Goal: Obtain resource: Download file/media

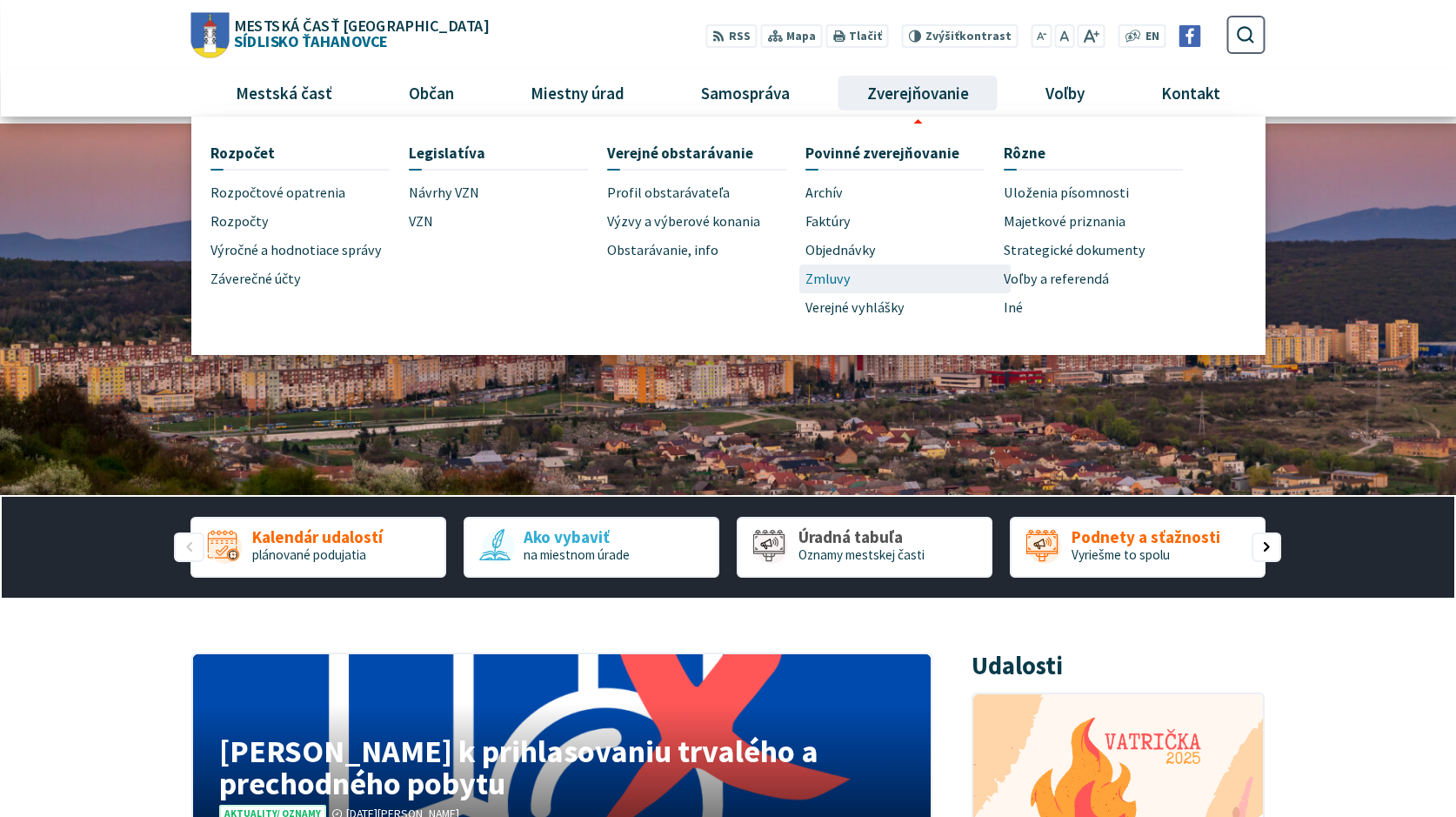
click at [822, 279] on span "Zmluvy" at bounding box center [828, 279] width 45 height 29
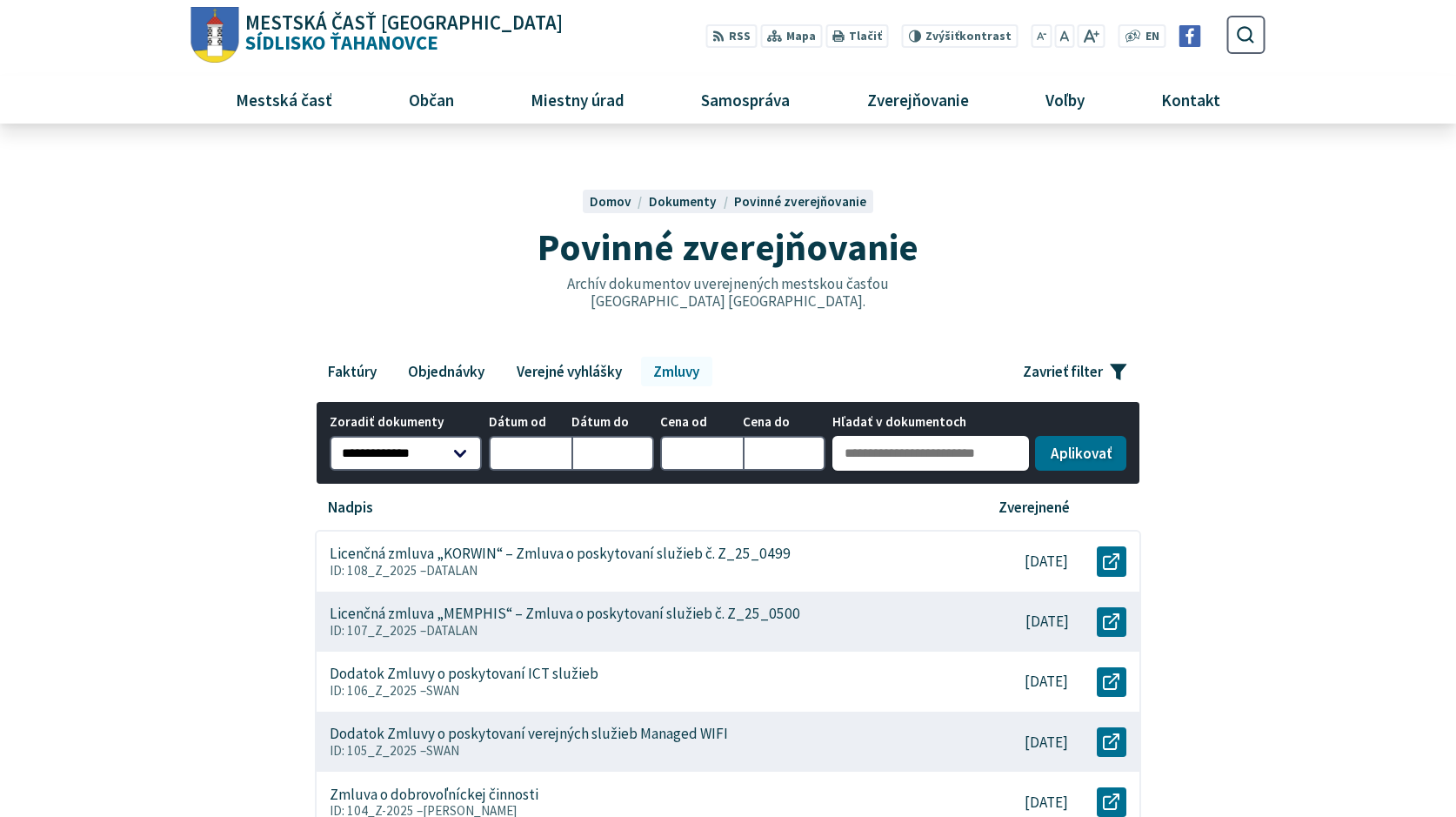
click at [842, 449] on input "Hľadať v dokumentoch" at bounding box center [931, 453] width 197 height 35
type input "**********"
click at [1088, 445] on button "Aplikovať vybrané filtre" at bounding box center [1081, 451] width 91 height 35
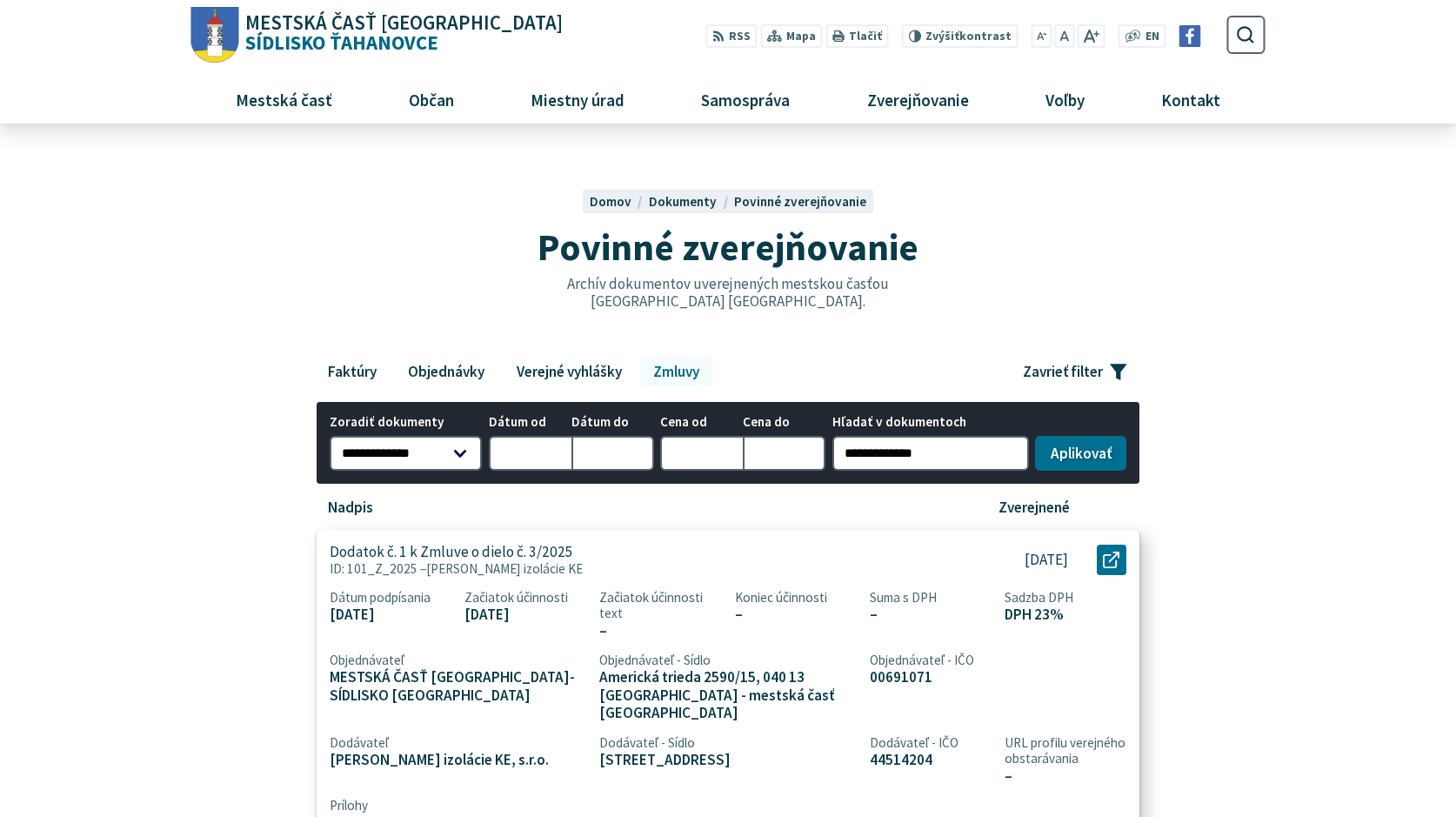
click at [624, 556] on div "Dodatok č. 1 k Zmluve o dielo č. 3/2025 ID: 101_Z_2025 – [PERSON_NAME] izolácie…" at bounding box center [637, 559] width 641 height 60
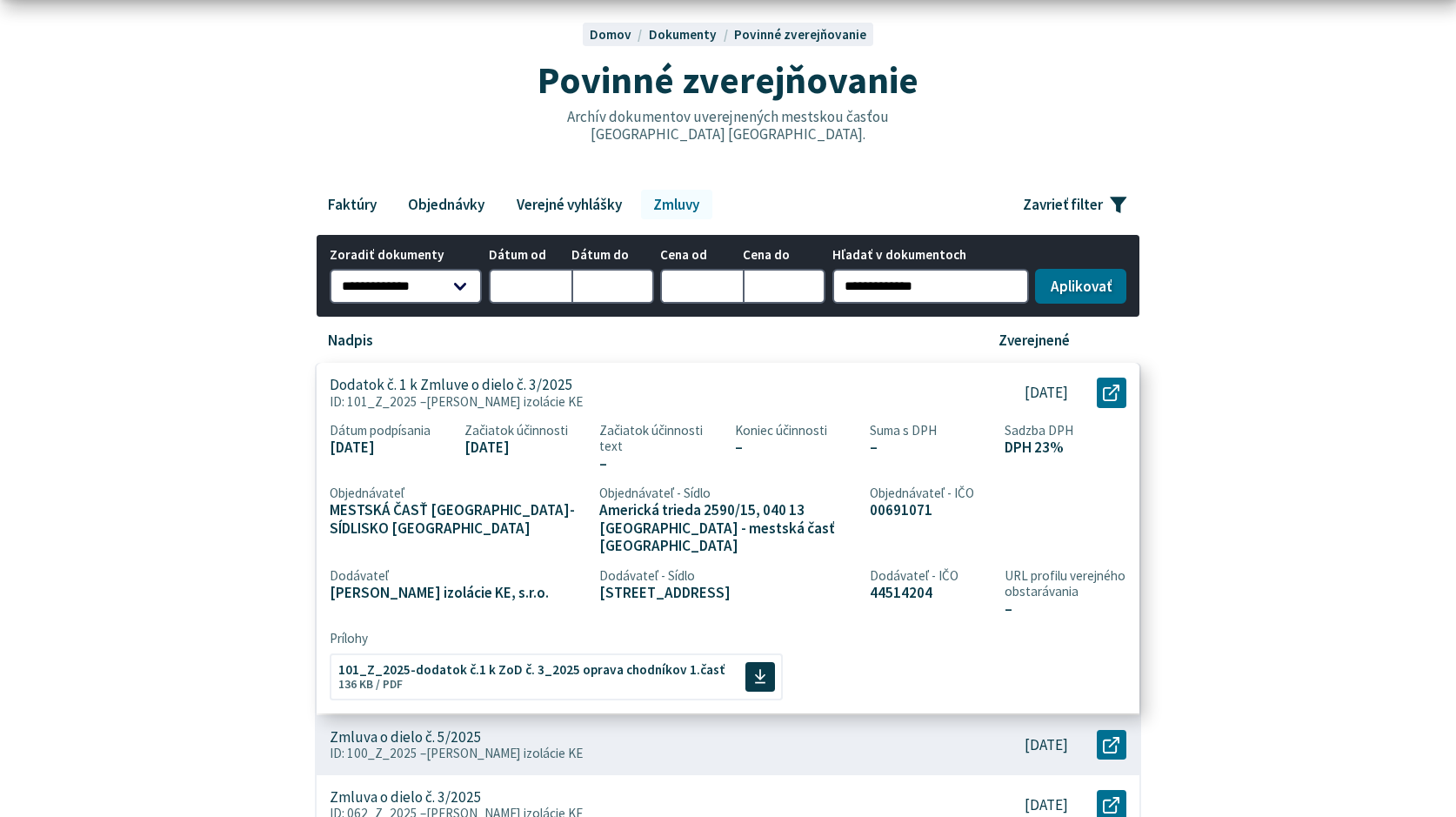
scroll to position [174, 0]
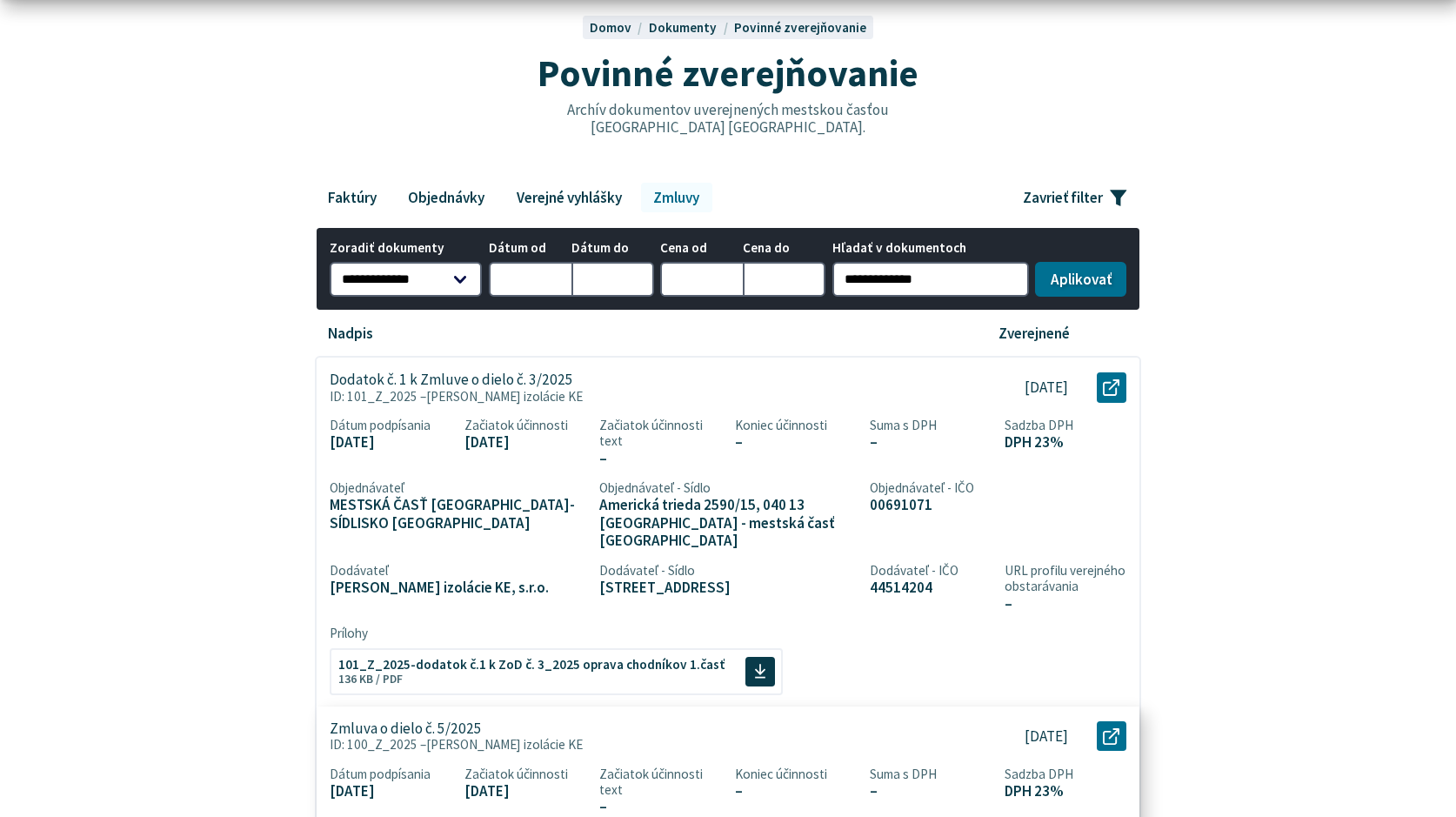
click at [529, 737] on p "ID: 100_Z_2025 – [PERSON_NAME] izolácie KE" at bounding box center [637, 745] width 615 height 16
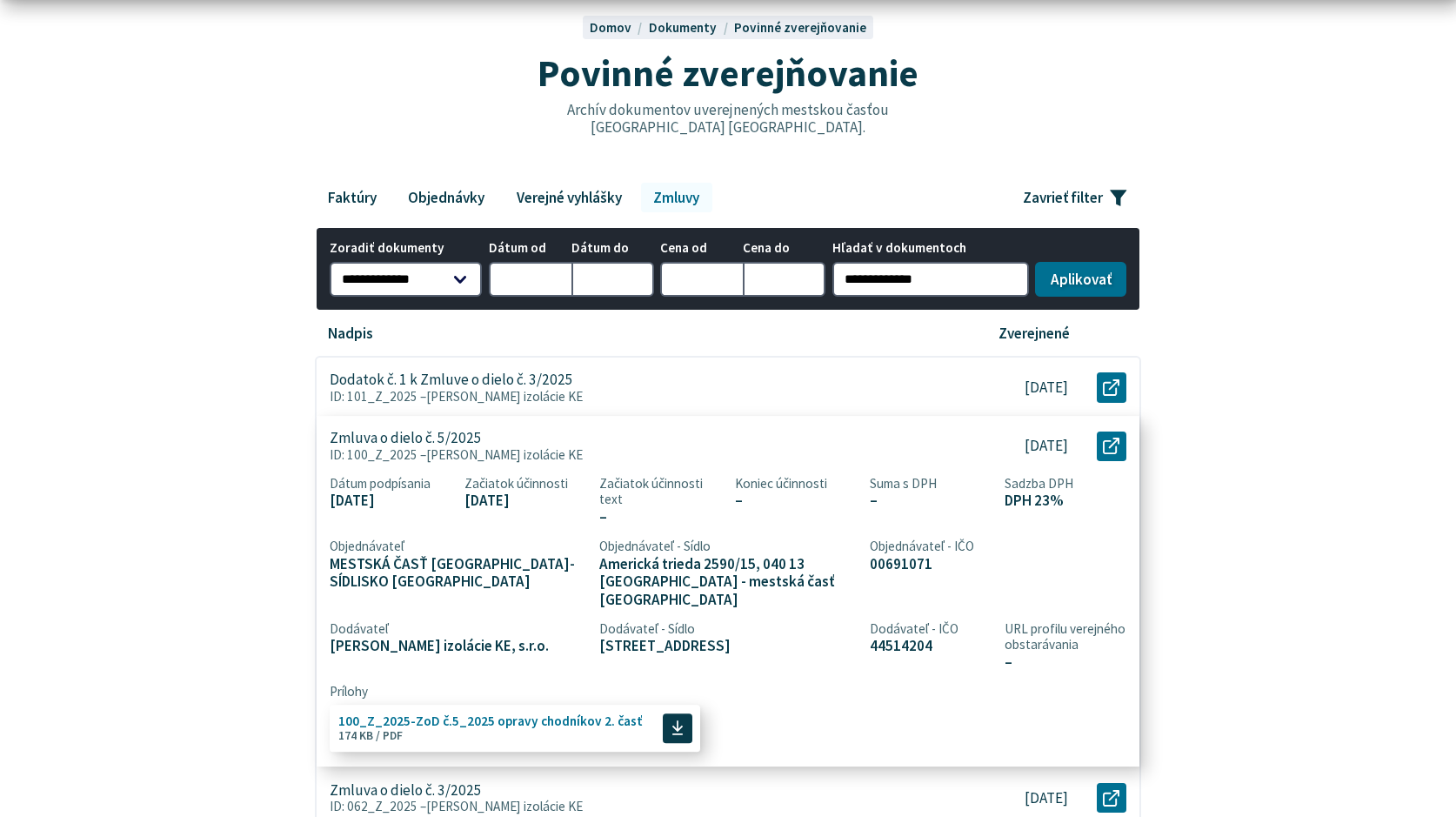
click at [502, 714] on span "100_Z_2025-ZoD č.5_2025 opravy chodníkov 2. časť" at bounding box center [491, 720] width 305 height 13
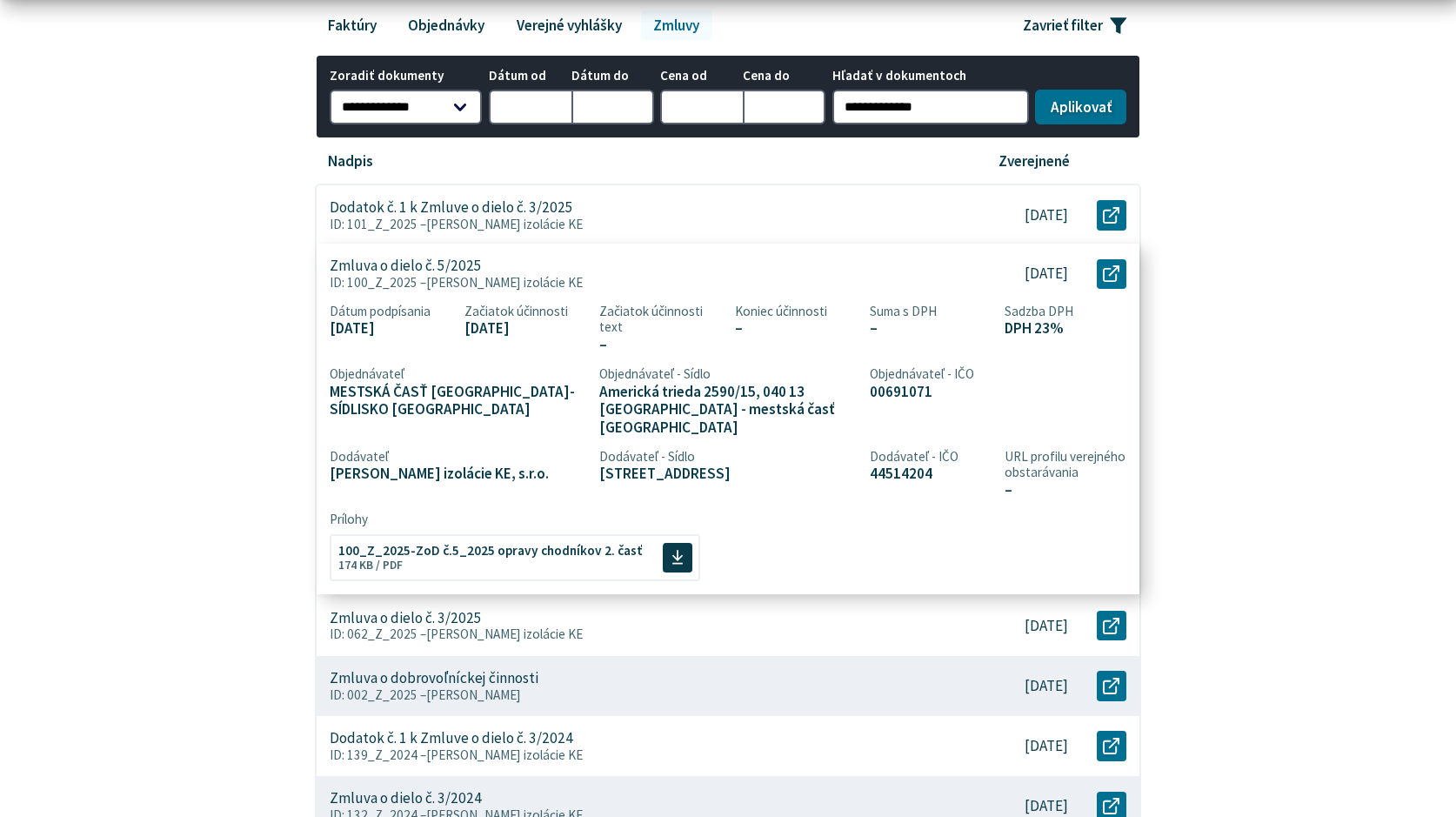
scroll to position [348, 0]
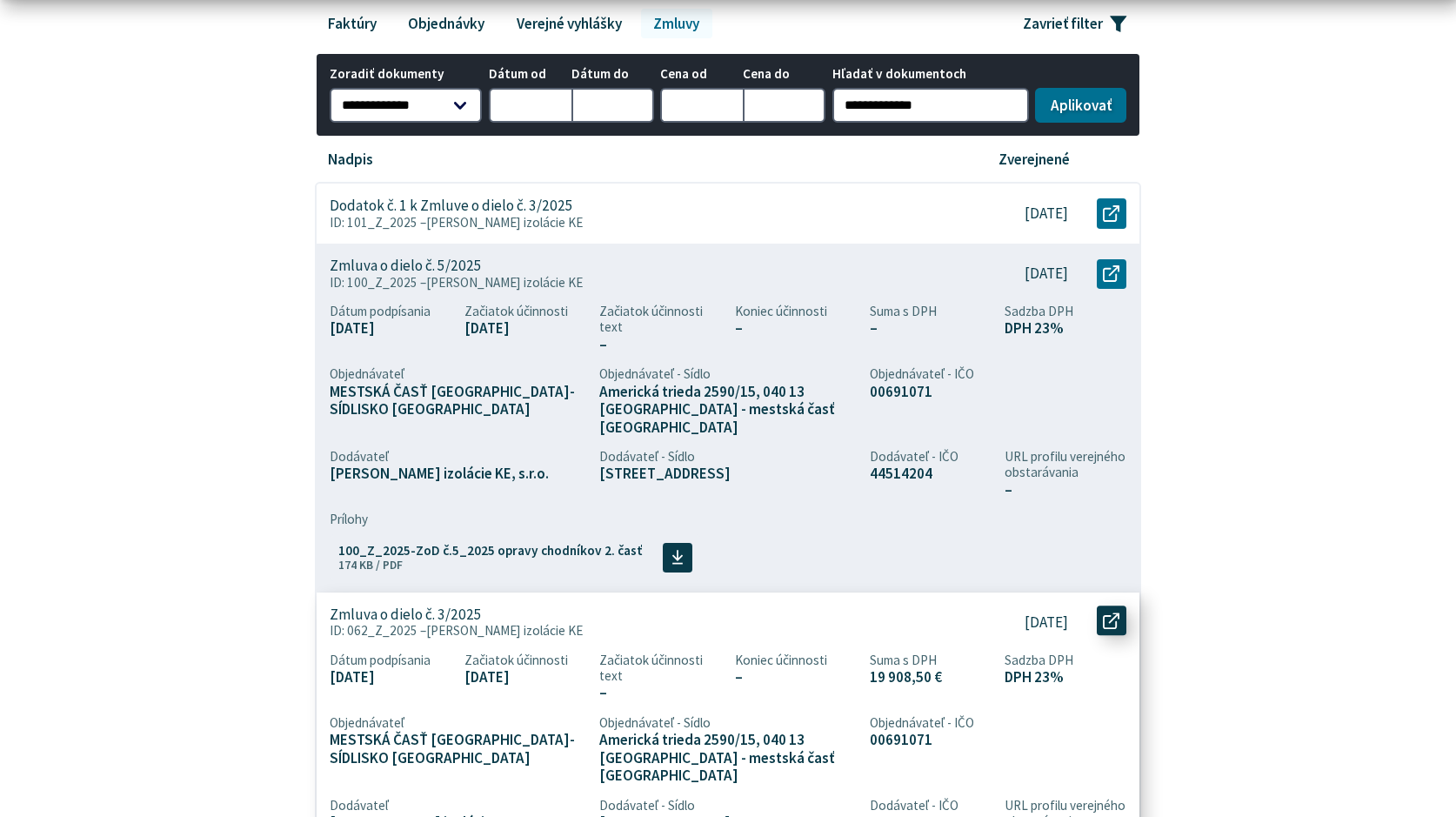
click at [1116, 612] on use at bounding box center [1111, 620] width 17 height 17
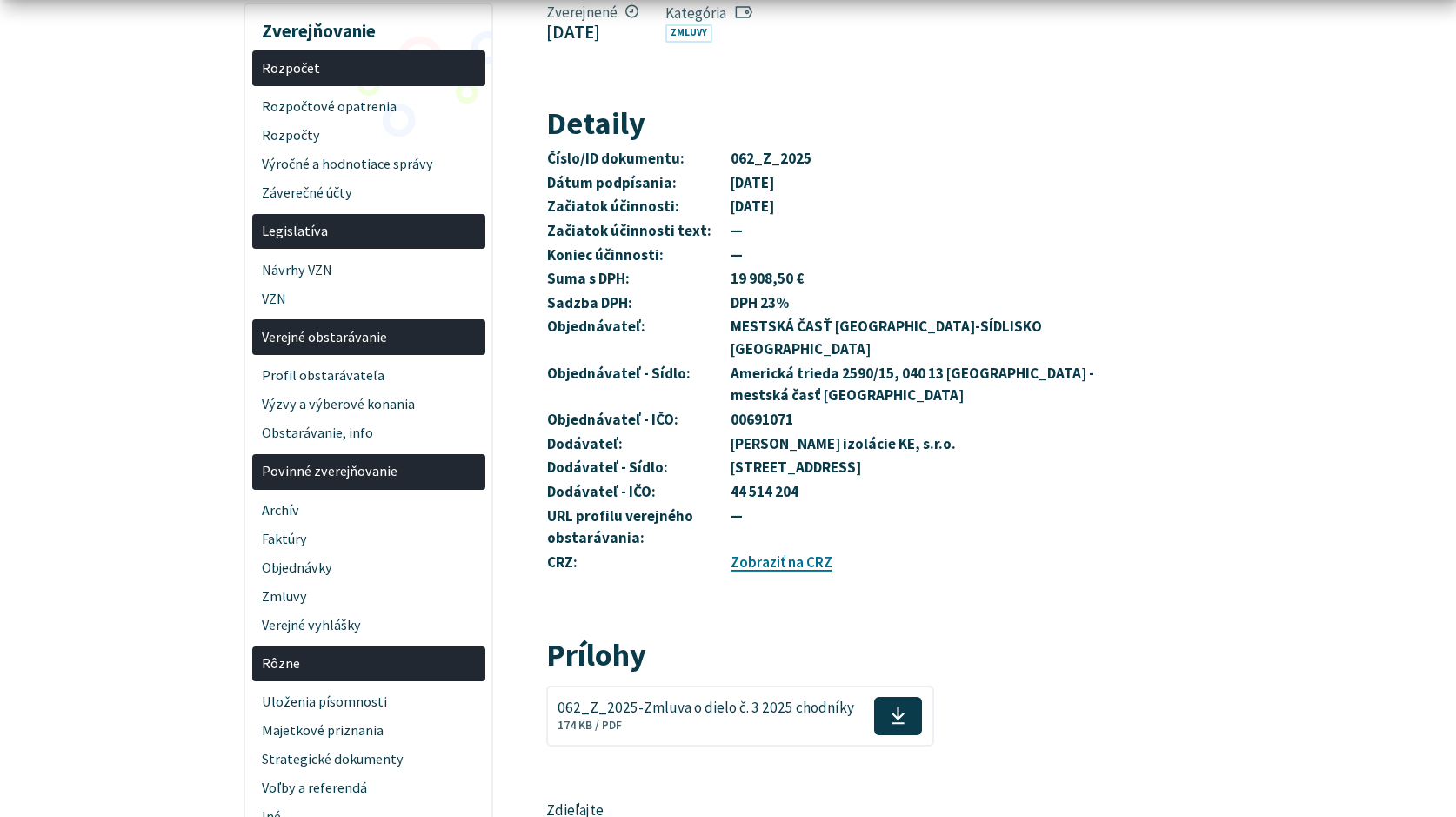
scroll to position [348, 0]
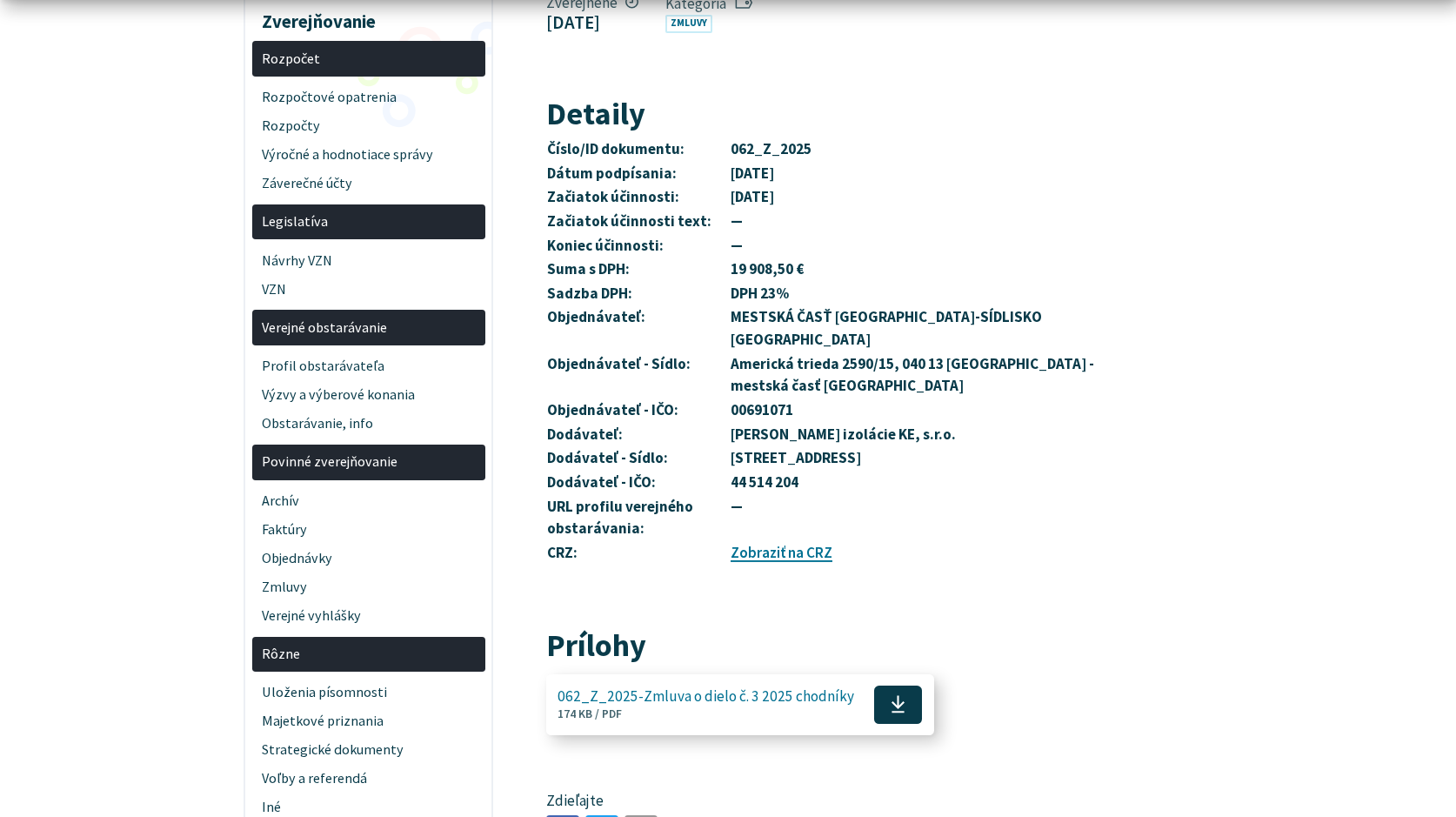
click at [895, 694] on icon at bounding box center [898, 704] width 15 height 20
